Goal: Transaction & Acquisition: Purchase product/service

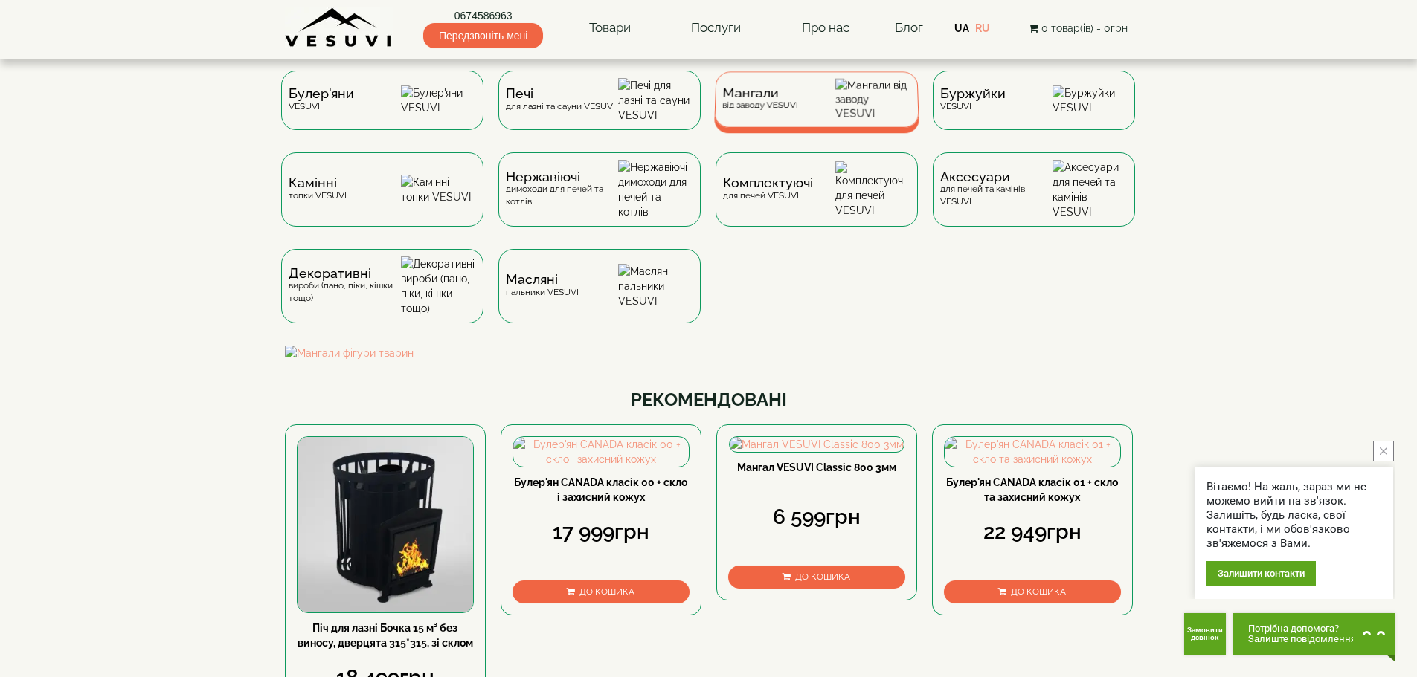
click at [758, 99] on span "Мангали" at bounding box center [760, 93] width 76 height 11
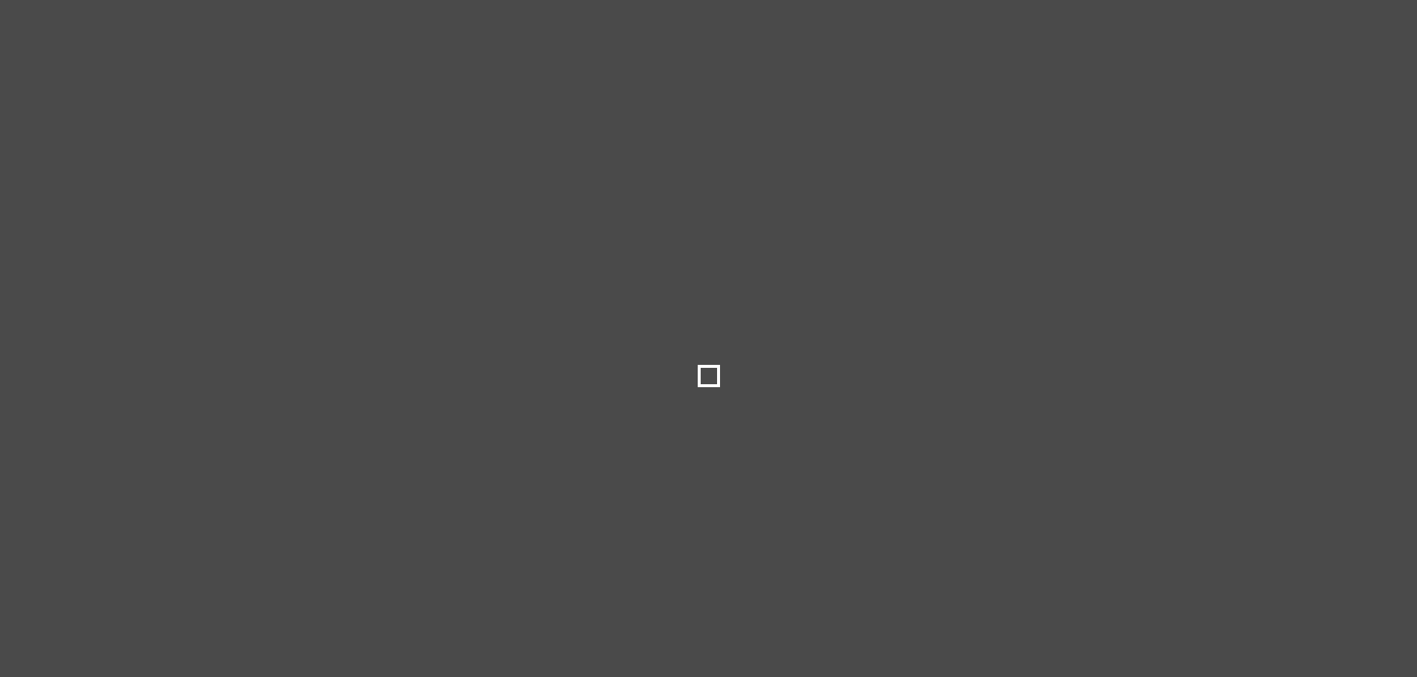
type input "***"
type input "******"
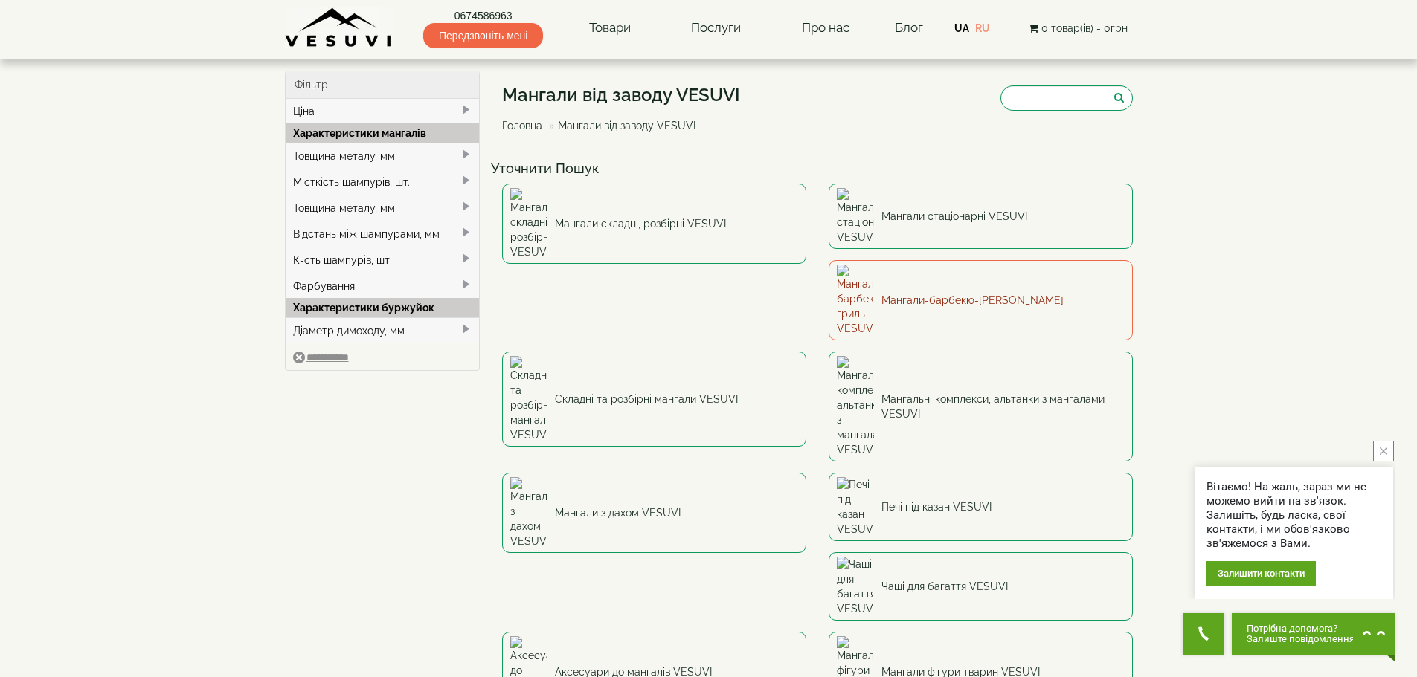
click at [828, 266] on link "Мангали-барбекю-гриль VESUVI" at bounding box center [980, 300] width 304 height 80
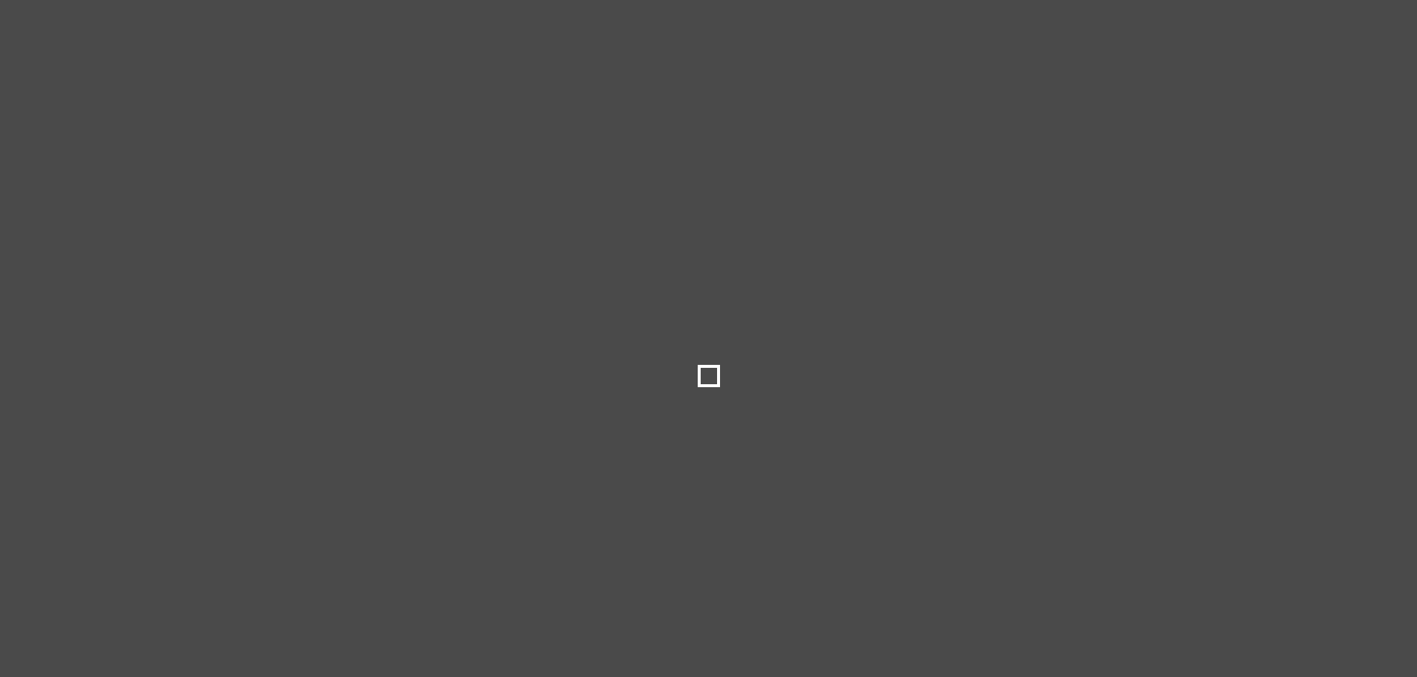
type input "****"
type input "*****"
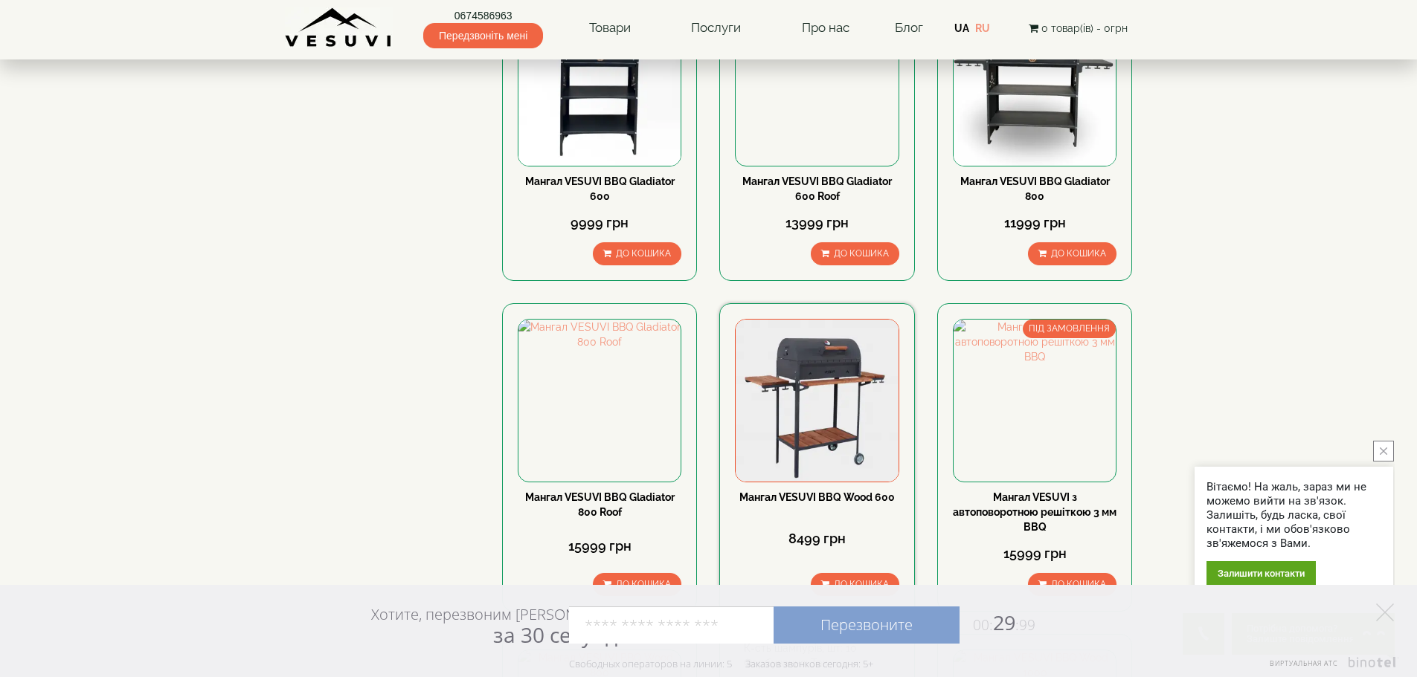
scroll to position [595, 0]
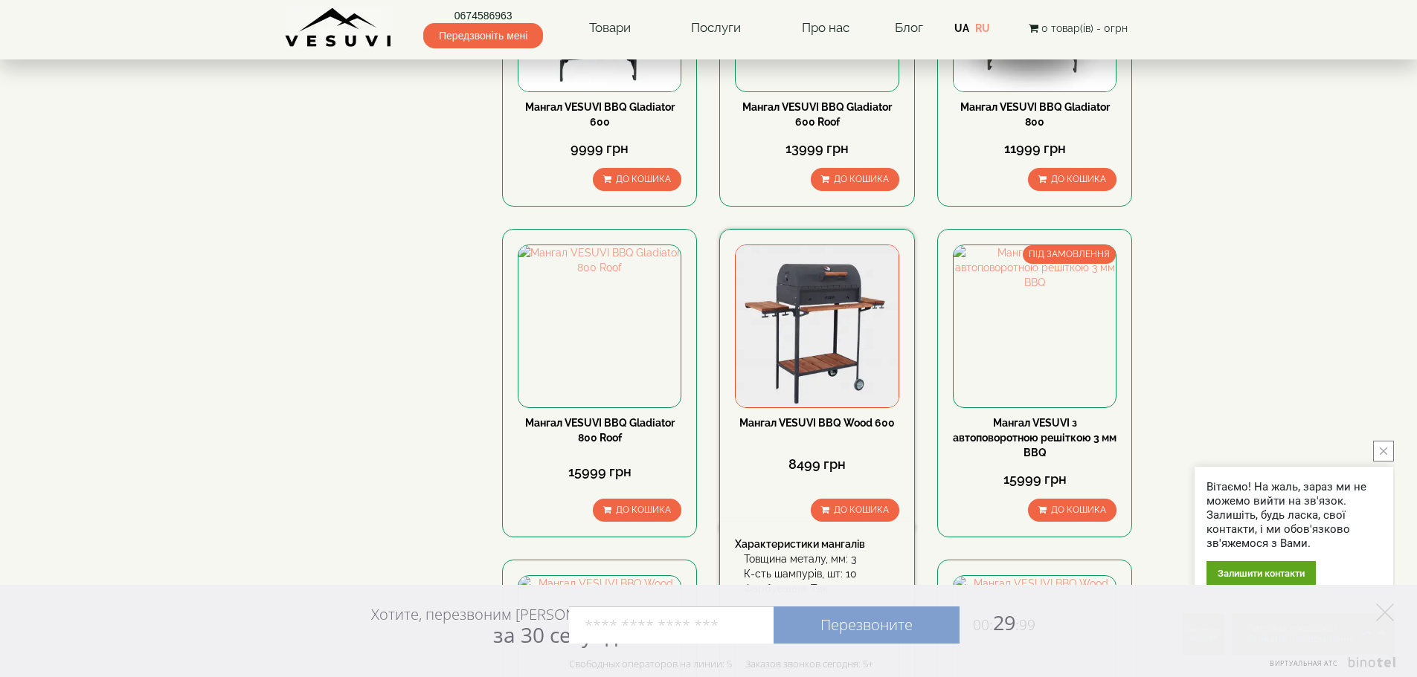
click at [805, 365] on img at bounding box center [816, 326] width 162 height 162
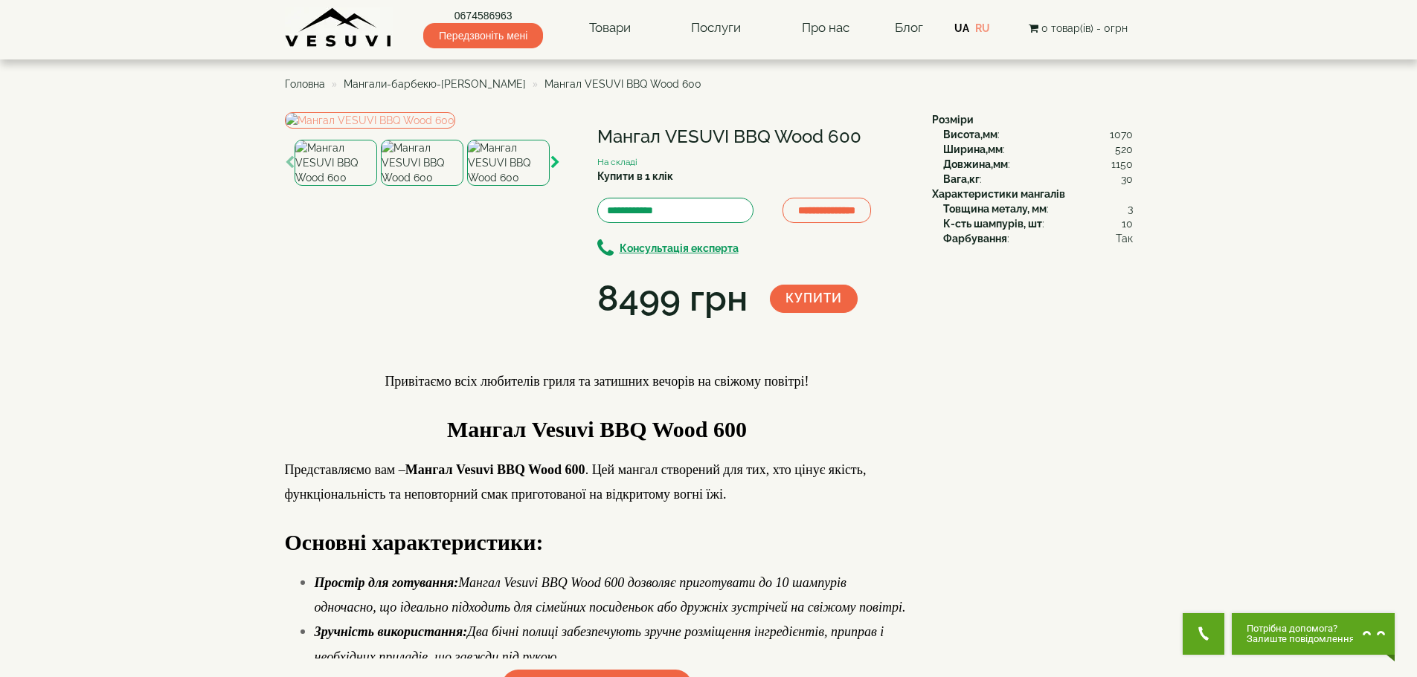
click at [555, 170] on icon "button" at bounding box center [555, 162] width 10 height 13
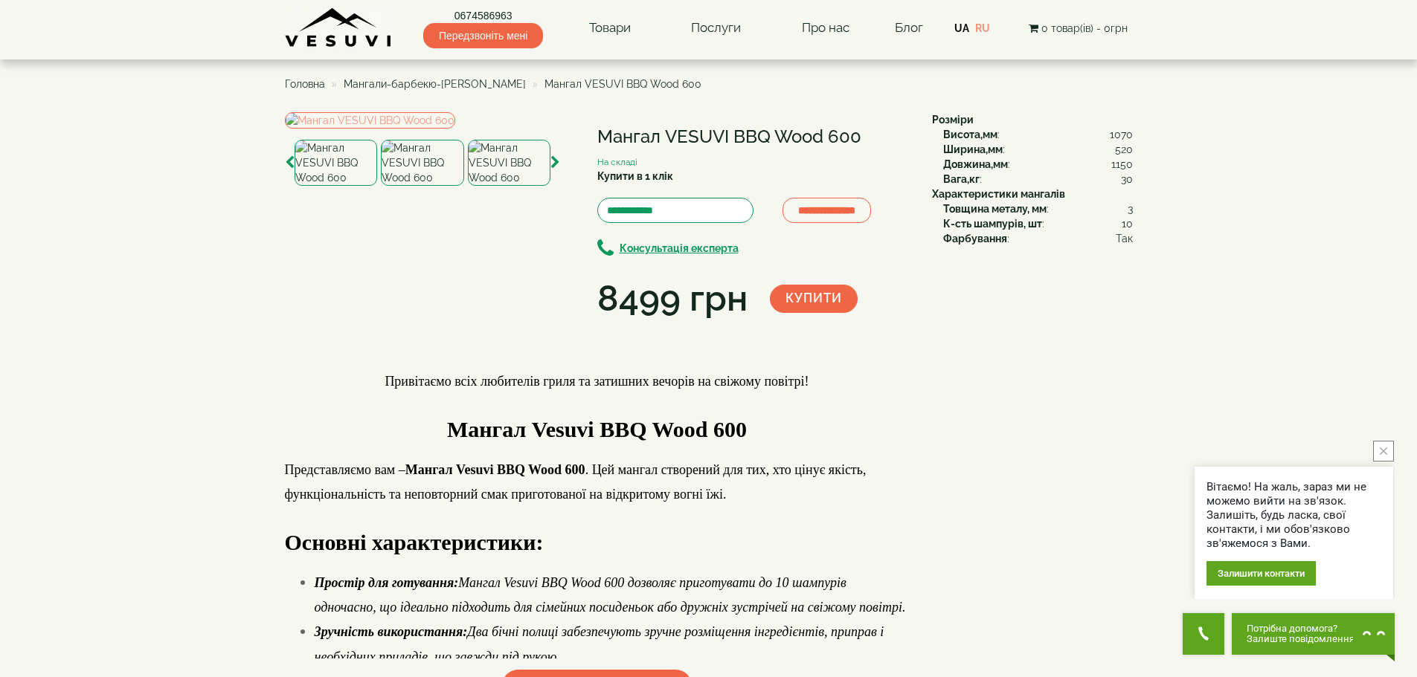
click at [418, 186] on img at bounding box center [422, 163] width 83 height 46
click at [506, 186] on img at bounding box center [509, 163] width 83 height 46
click at [557, 170] on icon "button" at bounding box center [555, 162] width 10 height 13
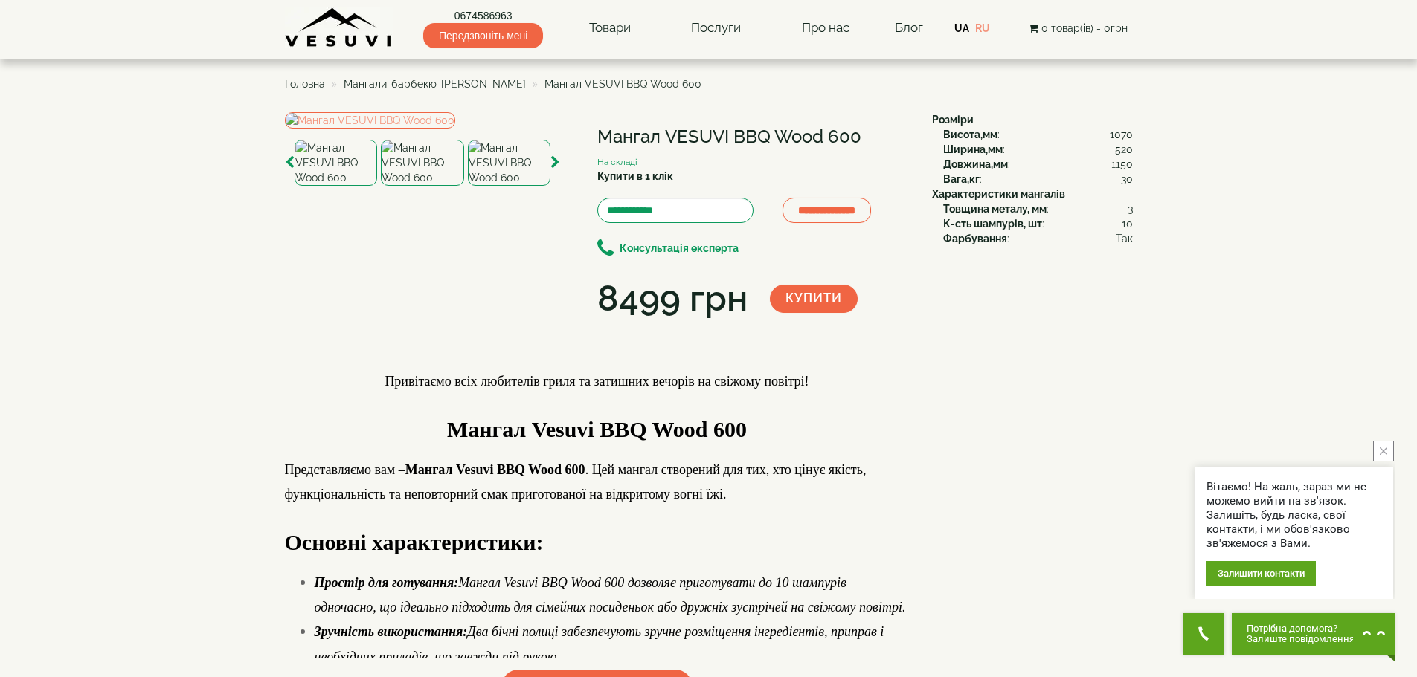
click at [413, 186] on img at bounding box center [422, 163] width 83 height 46
click at [515, 186] on img at bounding box center [509, 163] width 83 height 46
click at [449, 186] on img at bounding box center [422, 163] width 83 height 46
click at [555, 170] on icon "button" at bounding box center [555, 162] width 10 height 13
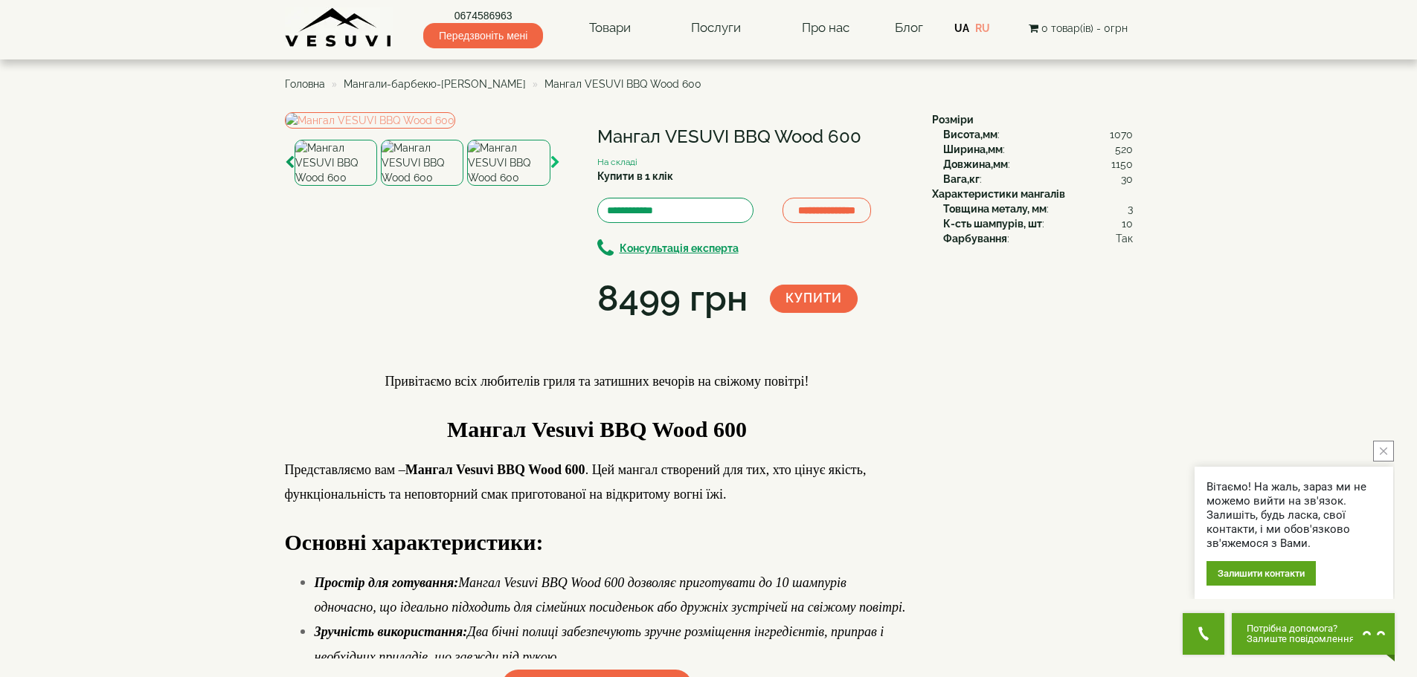
click at [555, 170] on icon "button" at bounding box center [555, 162] width 10 height 13
click at [498, 186] on img at bounding box center [509, 163] width 83 height 46
click at [557, 170] on icon "button" at bounding box center [555, 162] width 10 height 13
click at [553, 170] on icon "button" at bounding box center [555, 162] width 10 height 13
click at [424, 186] on img at bounding box center [422, 163] width 83 height 46
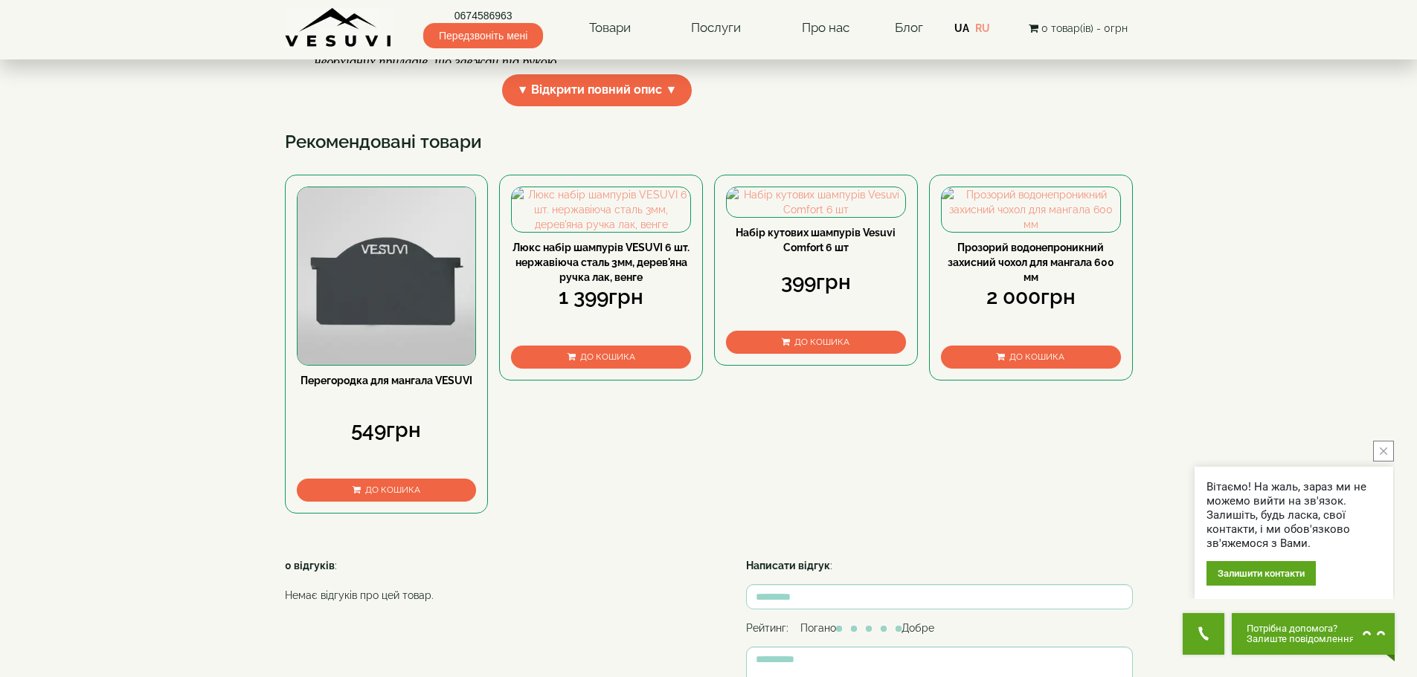
scroll to position [669, 0]
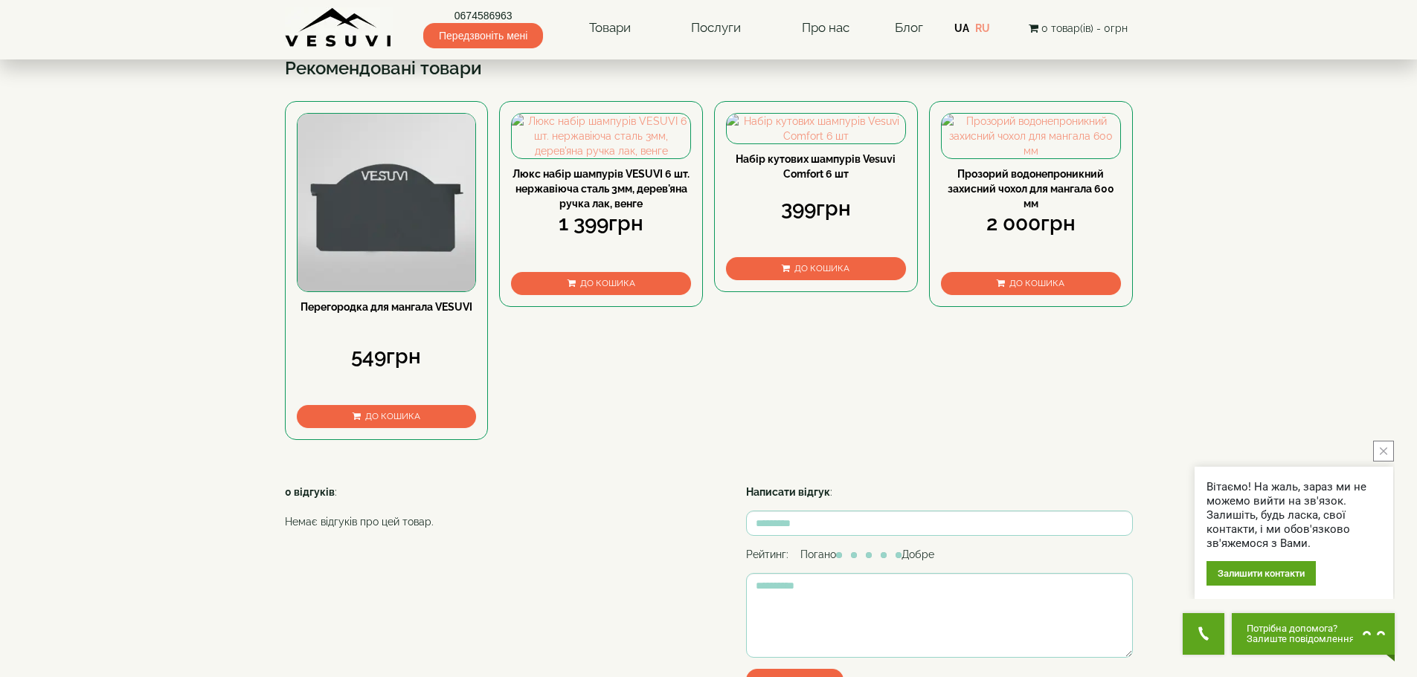
click at [671, 33] on span "▼ Відкрити повний опис ▼" at bounding box center [597, 17] width 190 height 32
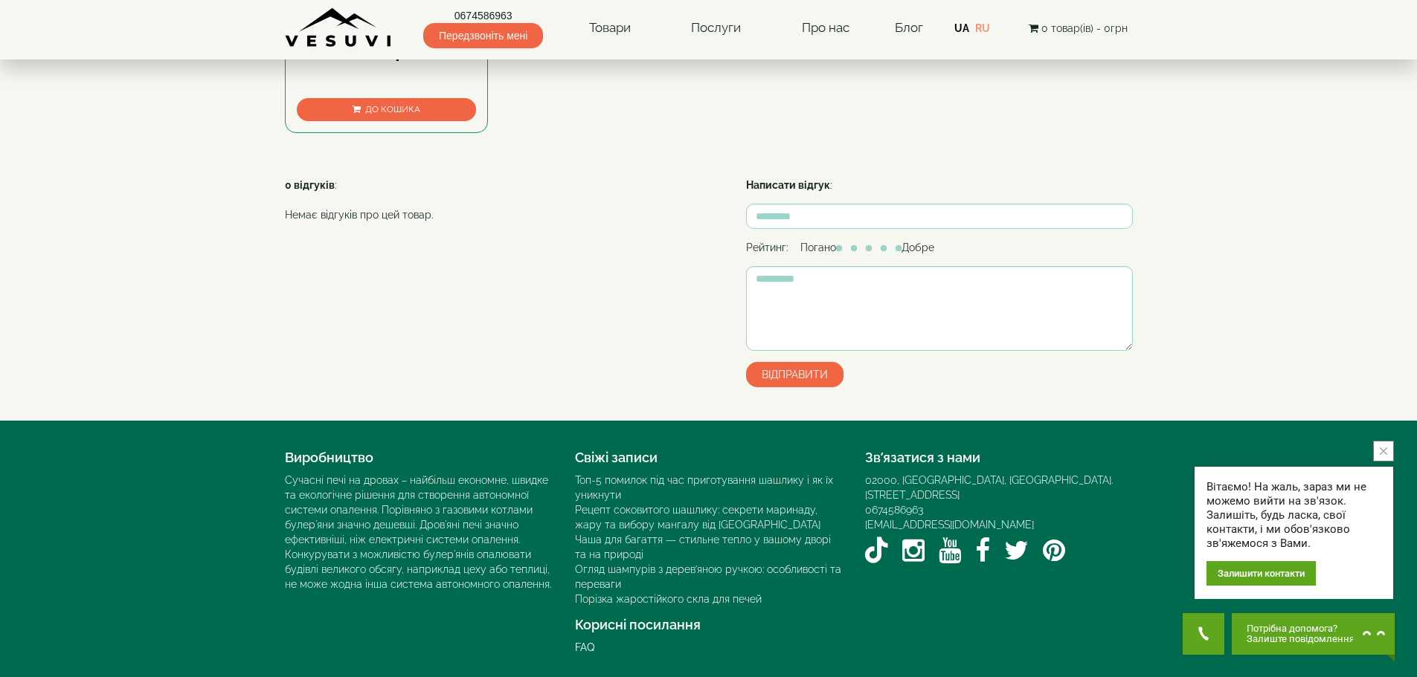
scroll to position [2305, 0]
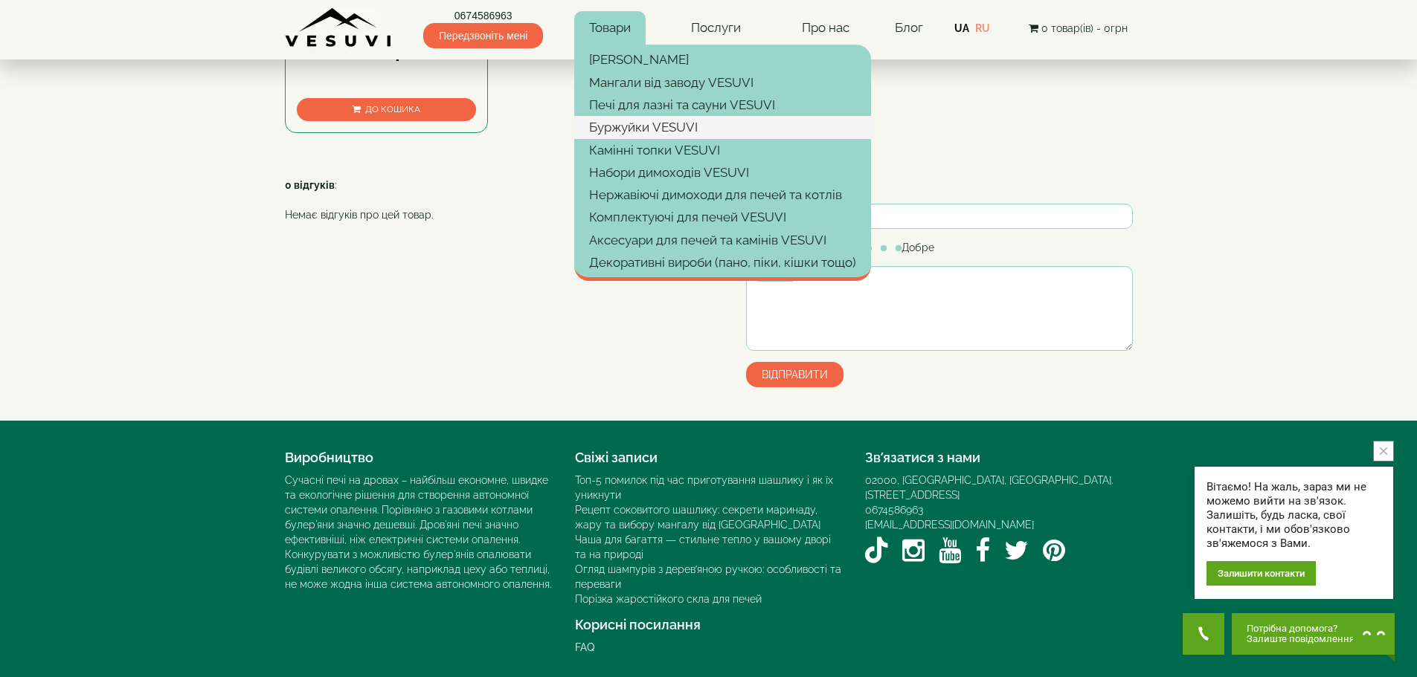
click at [648, 126] on link "Буржуйки VESUVI" at bounding box center [722, 127] width 297 height 22
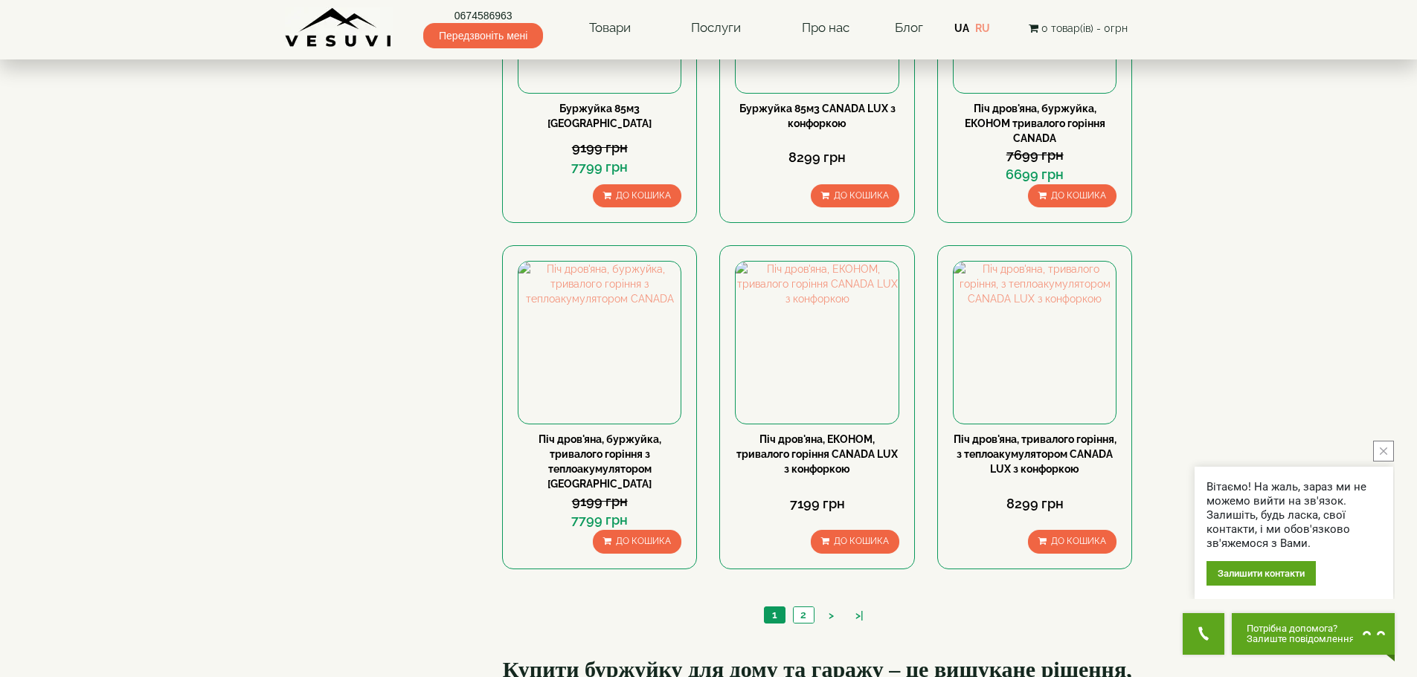
scroll to position [1339, 0]
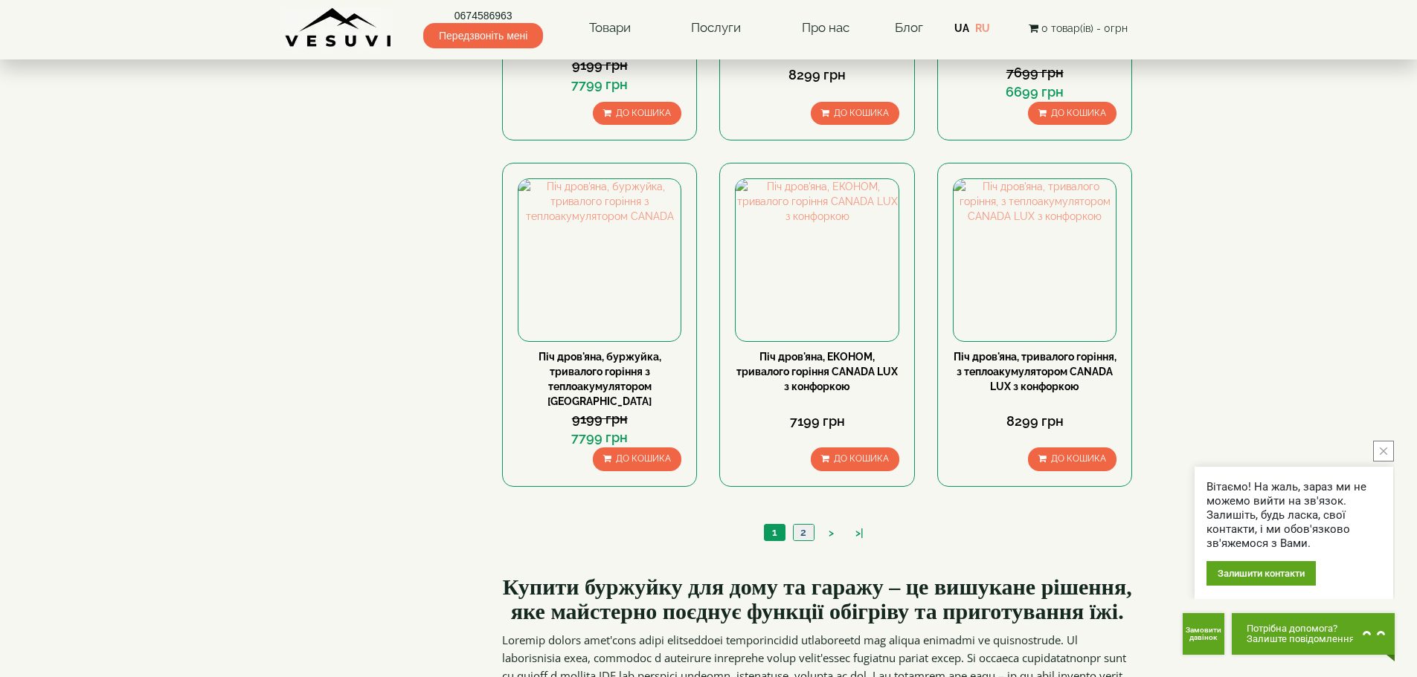
click at [803, 525] on link "2" at bounding box center [803, 533] width 21 height 16
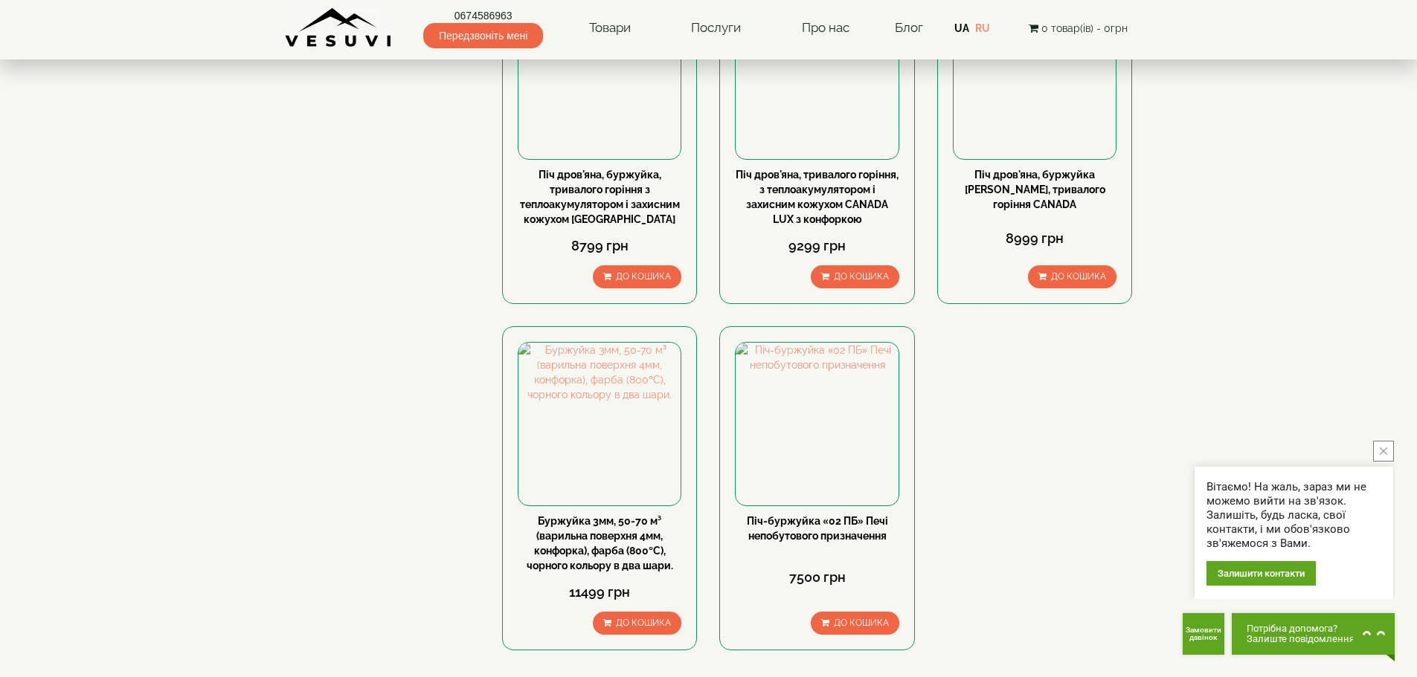
scroll to position [74, 0]
